Goal: Task Accomplishment & Management: Use online tool/utility

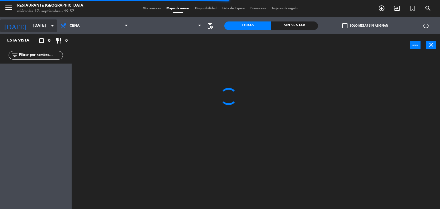
click at [38, 24] on input "[DATE]" at bounding box center [57, 26] width 54 height 10
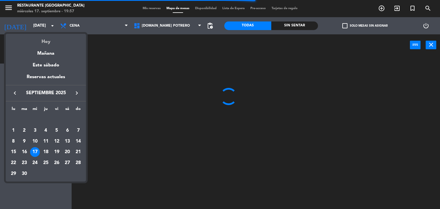
click at [44, 43] on div "Hoy" at bounding box center [46, 40] width 80 height 12
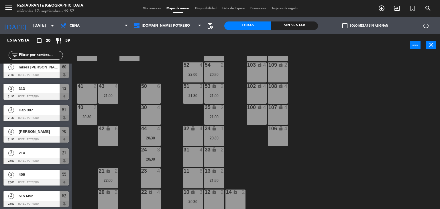
scroll to position [285, 0]
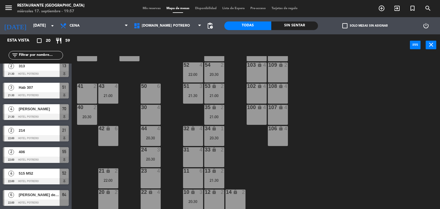
click at [32, 196] on span "[PERSON_NAME] del [PERSON_NAME]" at bounding box center [39, 195] width 41 height 6
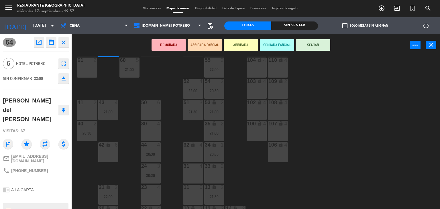
scroll to position [51, 0]
drag, startPoint x: 142, startPoint y: 131, endPoint x: 205, endPoint y: 222, distance: 111.7
click at [205, 209] on html "close × Restaurante Hotel Potrero × chrome_reader_mode Listado de Reservas acco…" at bounding box center [220, 104] width 440 height 209
click at [197, 196] on div "11 6" at bounding box center [193, 195] width 20 height 20
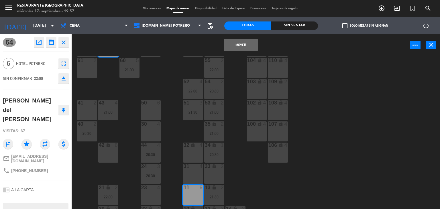
click at [242, 46] on button "Mover" at bounding box center [241, 44] width 34 height 11
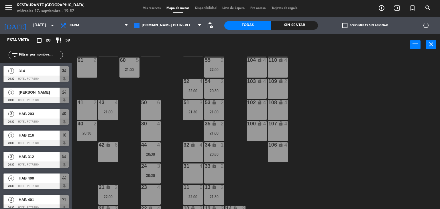
scroll to position [131, 0]
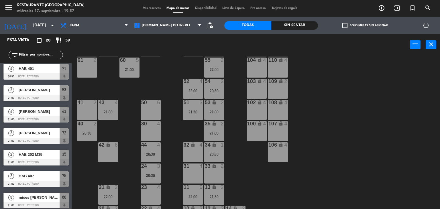
click at [177, 128] on div "65 4 71 4 20:30 73 2 76 2 63 2 64 4 62 2 70 4 21:30 72 2 21:00 75 2 21:00 105 l…" at bounding box center [258, 132] width 364 height 153
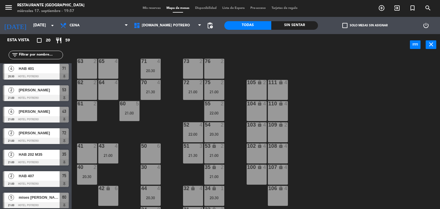
scroll to position [7, 0]
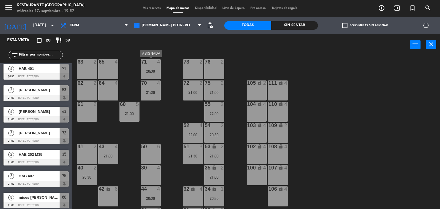
click at [158, 74] on div "71 4 20:30" at bounding box center [151, 69] width 20 height 20
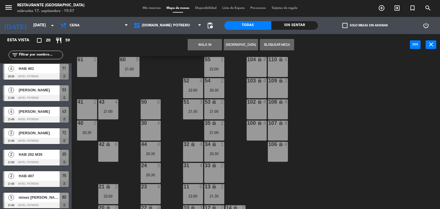
scroll to position [68, 0]
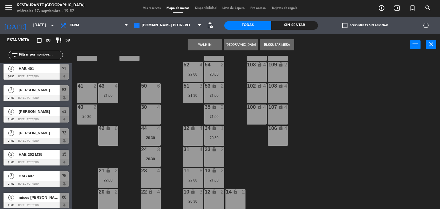
click at [152, 191] on icon "lock" at bounding box center [150, 192] width 5 height 5
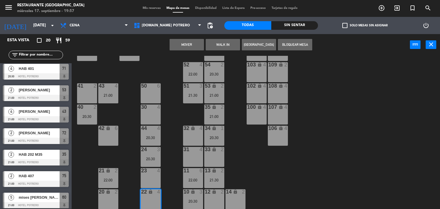
click at [188, 46] on button "Mover" at bounding box center [187, 44] width 34 height 11
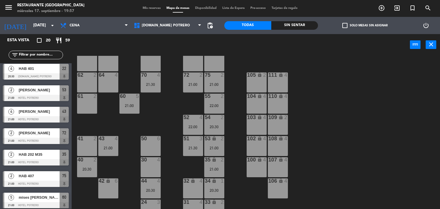
scroll to position [8, 0]
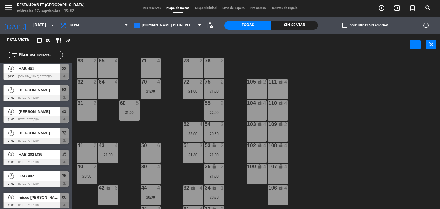
click at [154, 87] on div "70 4 21:30" at bounding box center [151, 89] width 20 height 20
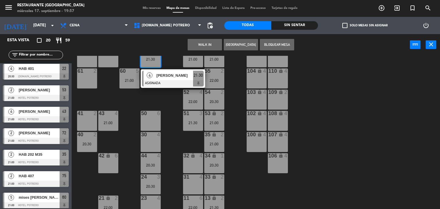
scroll to position [40, 0]
click at [174, 77] on span "[PERSON_NAME]" at bounding box center [175, 76] width 37 height 6
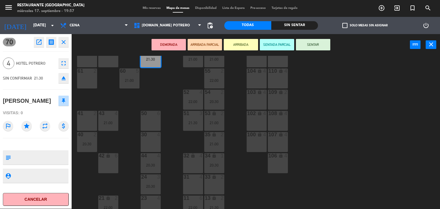
click at [153, 200] on div at bounding box center [150, 198] width 9 height 5
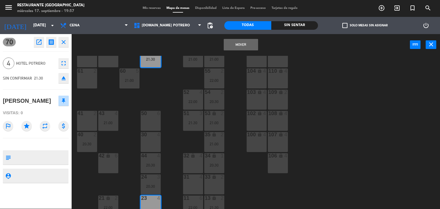
click at [239, 46] on button "Mover" at bounding box center [241, 44] width 34 height 11
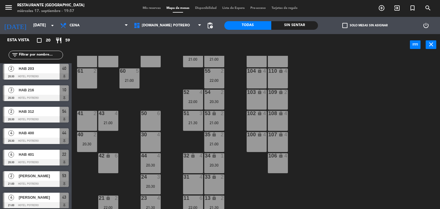
scroll to position [13, 0]
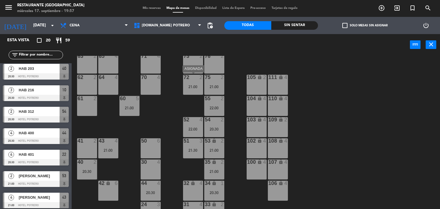
click at [195, 88] on div "21:00" at bounding box center [193, 87] width 20 height 4
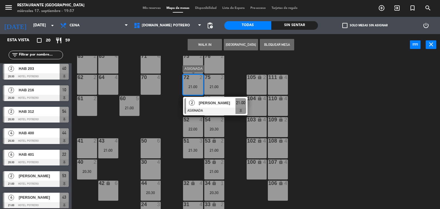
click at [208, 102] on span "[PERSON_NAME]" at bounding box center [217, 103] width 37 height 6
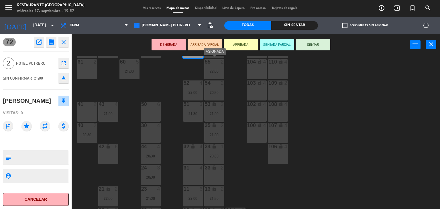
scroll to position [52, 0]
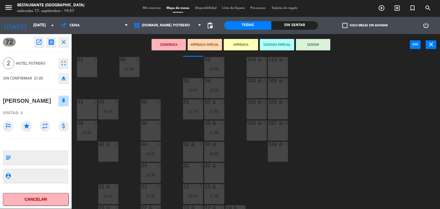
click at [213, 174] on div "33 lock 2" at bounding box center [214, 173] width 20 height 20
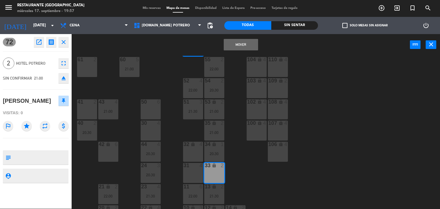
click at [240, 45] on button "Mover" at bounding box center [241, 44] width 34 height 11
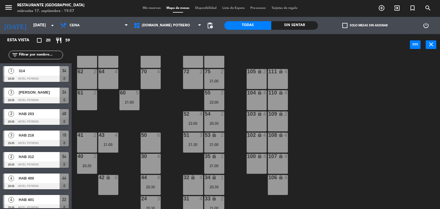
scroll to position [18, 0]
click at [215, 79] on div "21:00" at bounding box center [214, 81] width 20 height 4
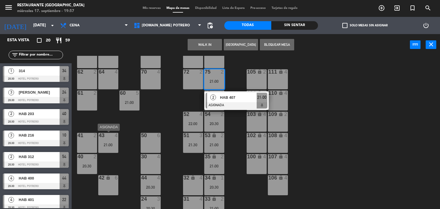
scroll to position [68, 0]
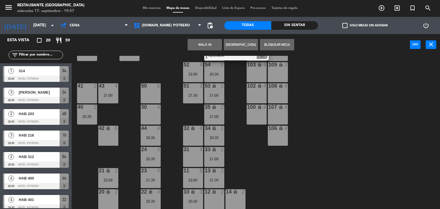
click at [110, 196] on div "20 lock 2" at bounding box center [108, 200] width 20 height 20
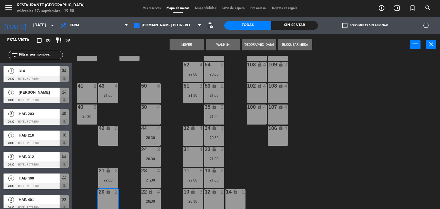
click at [193, 45] on button "Mover" at bounding box center [187, 44] width 34 height 11
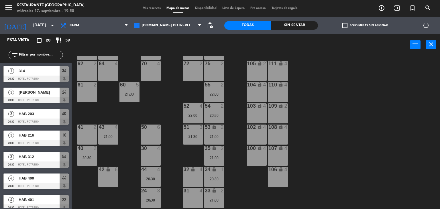
scroll to position [0, 0]
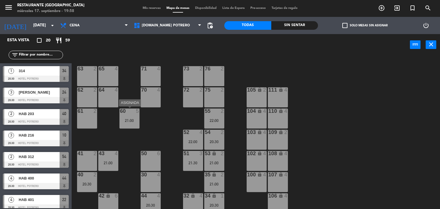
click at [138, 117] on div "60 5 21:00" at bounding box center [130, 119] width 20 height 20
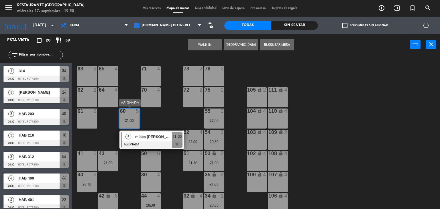
click at [155, 137] on span "mises [PERSON_NAME]" at bounding box center [153, 137] width 37 height 6
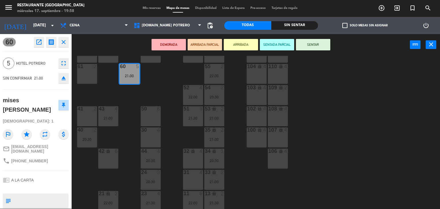
scroll to position [68, 0]
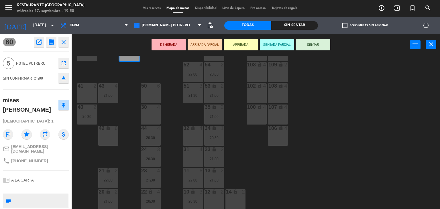
click at [103, 135] on div "42 lock 6" at bounding box center [108, 136] width 20 height 20
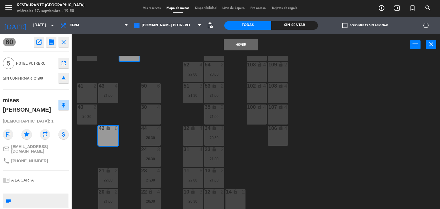
click at [231, 45] on button "Mover" at bounding box center [241, 44] width 34 height 11
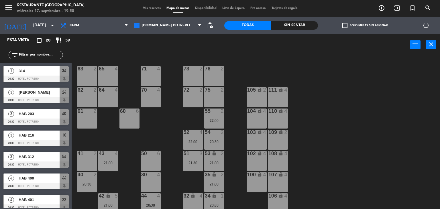
scroll to position [41, 0]
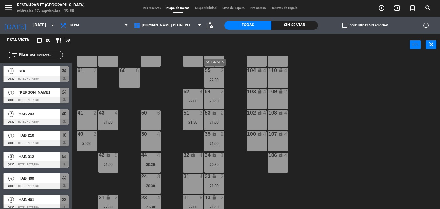
click at [212, 78] on div "22:00" at bounding box center [214, 80] width 20 height 4
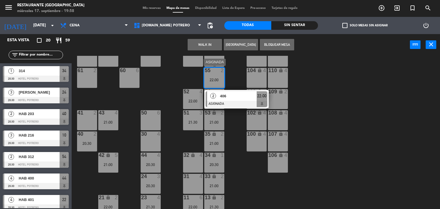
click at [232, 95] on span "406" at bounding box center [238, 96] width 37 height 6
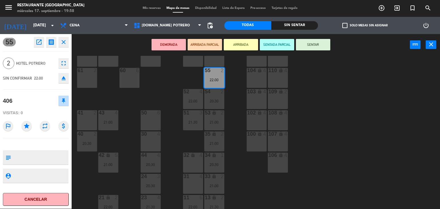
click at [198, 179] on div "31 4" at bounding box center [193, 177] width 20 height 6
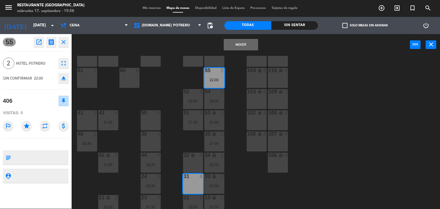
click at [233, 47] on button "Mover" at bounding box center [241, 44] width 34 height 11
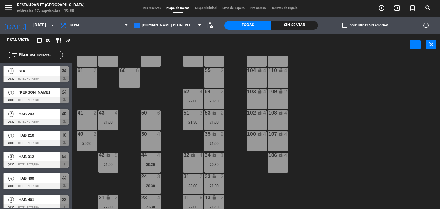
scroll to position [88, 0]
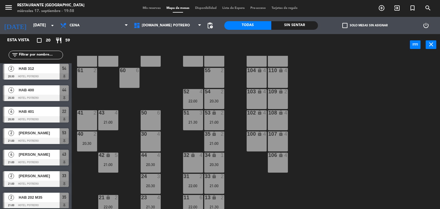
click at [197, 99] on div "22:00" at bounding box center [193, 101] width 20 height 4
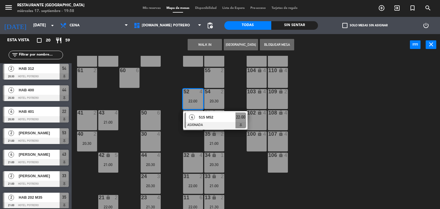
click at [175, 142] on div "65 4 71 4 73 2 76 2 63 2 64 4 62 2 70 4 72 2 75 2 105 lock 2 111 lock 4 55 2 60…" at bounding box center [258, 132] width 364 height 153
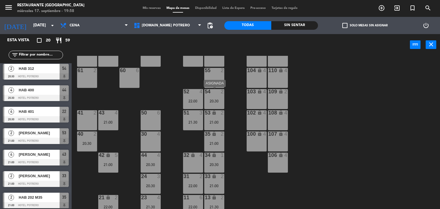
click at [212, 97] on div "54 2 20:30" at bounding box center [214, 99] width 20 height 20
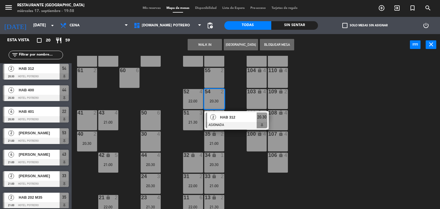
click at [181, 144] on div "65 4 71 4 73 2 76 2 63 2 64 4 62 2 70 4 72 2 75 2 105 lock 2 111 lock 4 55 2 60…" at bounding box center [258, 132] width 364 height 153
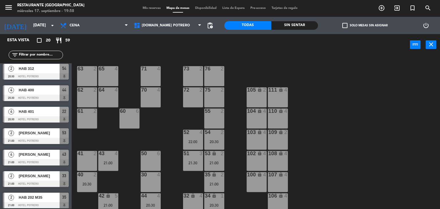
scroll to position [68, 0]
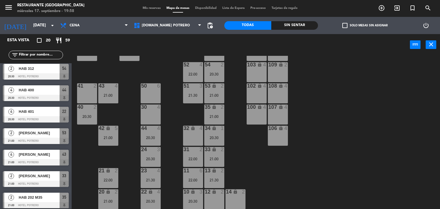
click at [215, 137] on div "20:30" at bounding box center [214, 138] width 20 height 4
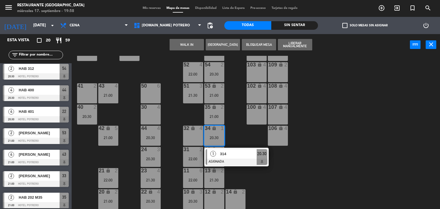
click at [237, 141] on div "65 4 71 4 73 2 76 2 63 2 64 4 62 2 70 4 72 2 75 2 105 lock 2 111 lock 4 55 2 60…" at bounding box center [258, 132] width 364 height 153
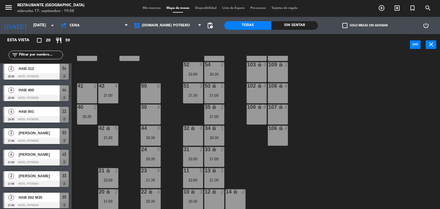
click at [218, 136] on div "20:30" at bounding box center [214, 138] width 20 height 4
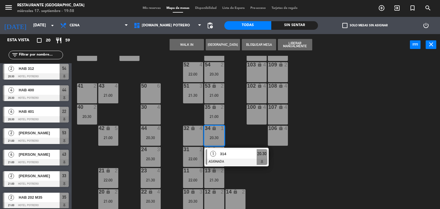
click at [239, 142] on div "65 4 71 4 73 2 76 2 63 2 64 4 62 2 70 4 72 2 75 2 105 lock 2 111 lock 4 55 2 60…" at bounding box center [258, 132] width 364 height 153
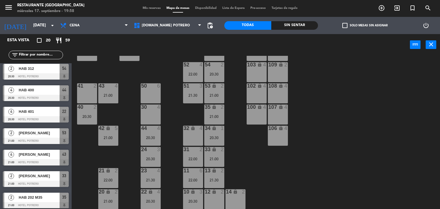
click at [207, 136] on div "20:30" at bounding box center [214, 138] width 20 height 4
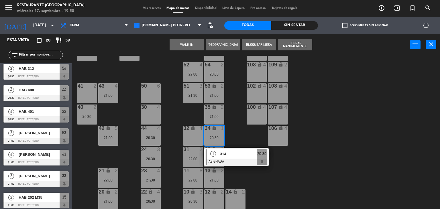
click at [239, 144] on div "65 4 71 4 73 2 76 2 63 2 64 4 62 2 70 4 72 2 75 2 105 lock 2 111 lock 4 55 2 60…" at bounding box center [258, 132] width 364 height 153
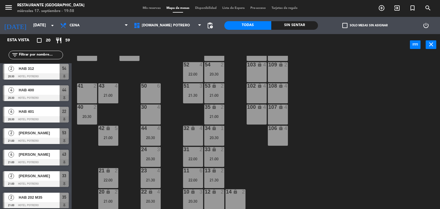
click at [218, 161] on div "21:00" at bounding box center [214, 159] width 20 height 4
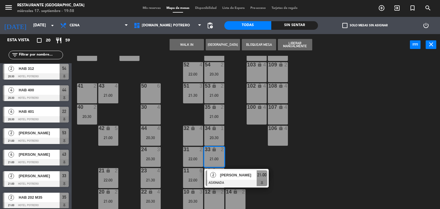
click at [246, 148] on div "65 4 71 4 73 2 76 2 63 2 64 4 62 2 70 4 72 2 75 2 105 lock 2 111 lock 4 55 2 60…" at bounding box center [258, 132] width 364 height 153
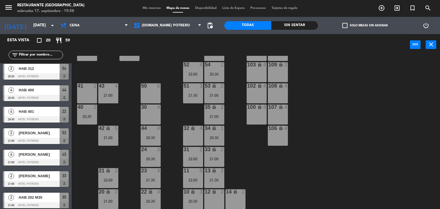
click at [218, 133] on div "34 lock 1 20:30" at bounding box center [214, 136] width 20 height 20
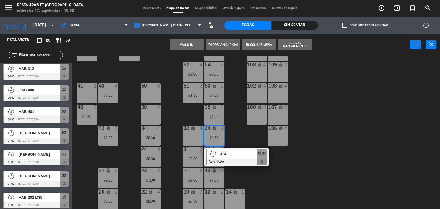
click at [240, 157] on span "314" at bounding box center [238, 154] width 37 height 6
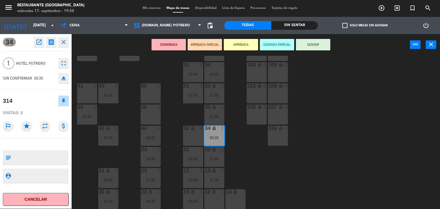
click at [238, 177] on div "65 4 71 4 73 2 76 2 63 2 64 4 62 2 70 4 72 2 75 2 105 lock 2 111 lock 4 55 2 60…" at bounding box center [258, 132] width 364 height 153
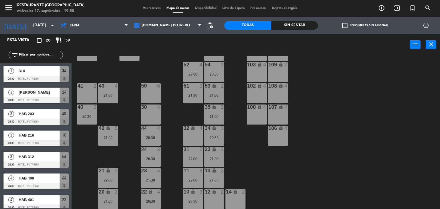
scroll to position [42, 0]
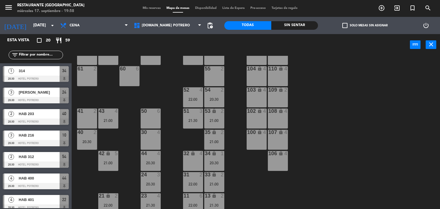
click at [219, 100] on div "20:30" at bounding box center [214, 99] width 20 height 4
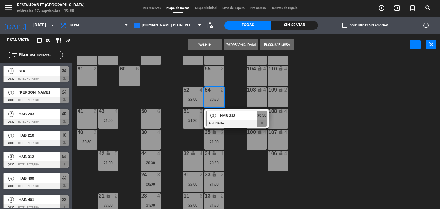
click at [220, 121] on div at bounding box center [237, 123] width 62 height 6
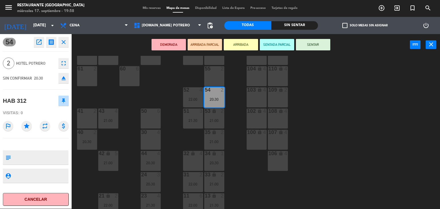
scroll to position [68, 0]
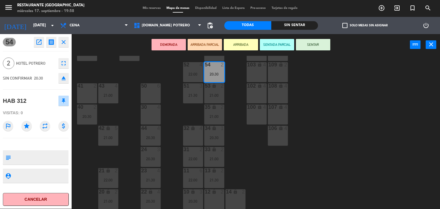
click at [215, 198] on div "12 lock 2" at bounding box center [214, 200] width 20 height 20
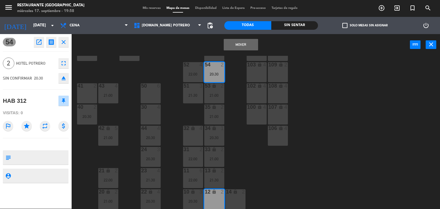
click at [249, 42] on button "Mover" at bounding box center [241, 44] width 34 height 11
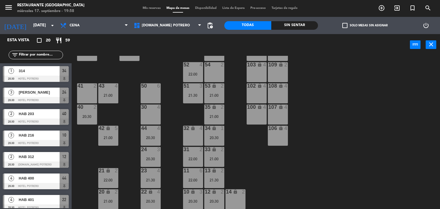
click at [217, 94] on div "21:00" at bounding box center [214, 95] width 20 height 4
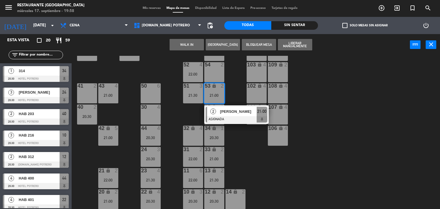
click at [242, 114] on div "[PERSON_NAME]" at bounding box center [238, 111] width 37 height 9
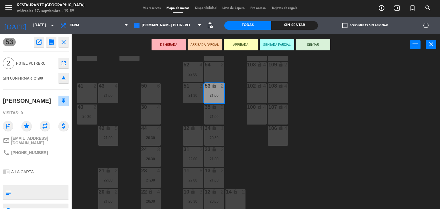
click at [244, 143] on div "65 4 71 4 73 2 76 2 63 2 64 4 62 2 70 4 72 2 75 2 105 lock 2 111 lock 4 55 2 60…" at bounding box center [258, 132] width 364 height 153
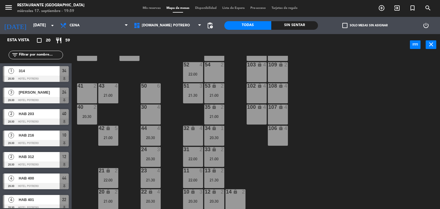
click at [176, 116] on div "65 4 71 4 73 2 76 2 63 2 64 4 62 2 70 4 72 2 75 2 105 lock 2 111 lock 4 55 2 60…" at bounding box center [258, 132] width 364 height 153
